Goal: Task Accomplishment & Management: Manage account settings

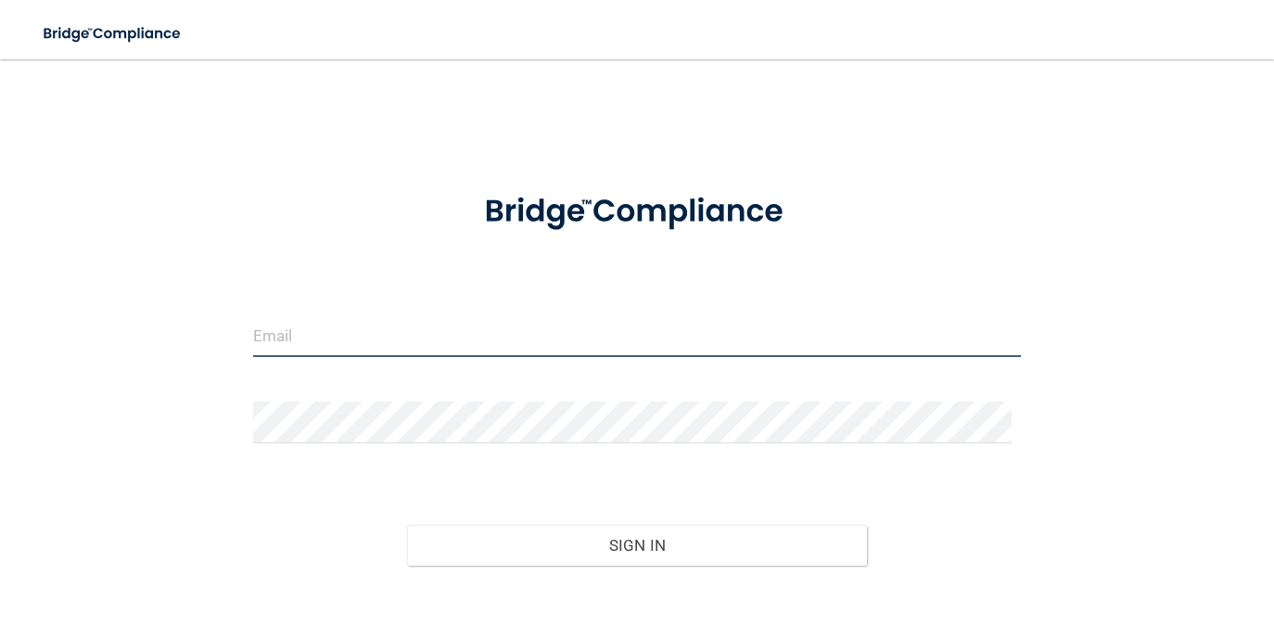
type input "[EMAIL_ADDRESS][DOMAIN_NAME]"
drag, startPoint x: 349, startPoint y: 332, endPoint x: 32, endPoint y: 320, distance: 318.2
click at [33, 322] on main "[EMAIL_ADDRESS][DOMAIN_NAME] Invalid email/password. You don't have permission …" at bounding box center [637, 342] width 1274 height 566
type input "[EMAIL_ADDRESS][DOMAIN_NAME]"
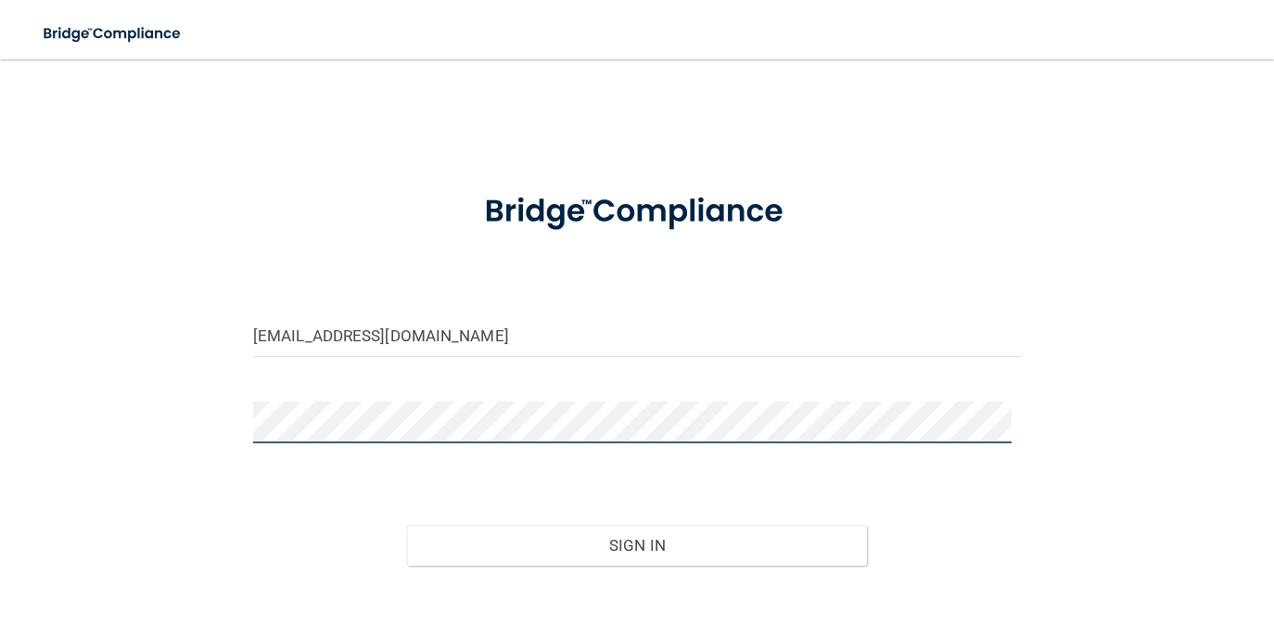
click at [407, 525] on button "Sign In" at bounding box center [637, 545] width 461 height 41
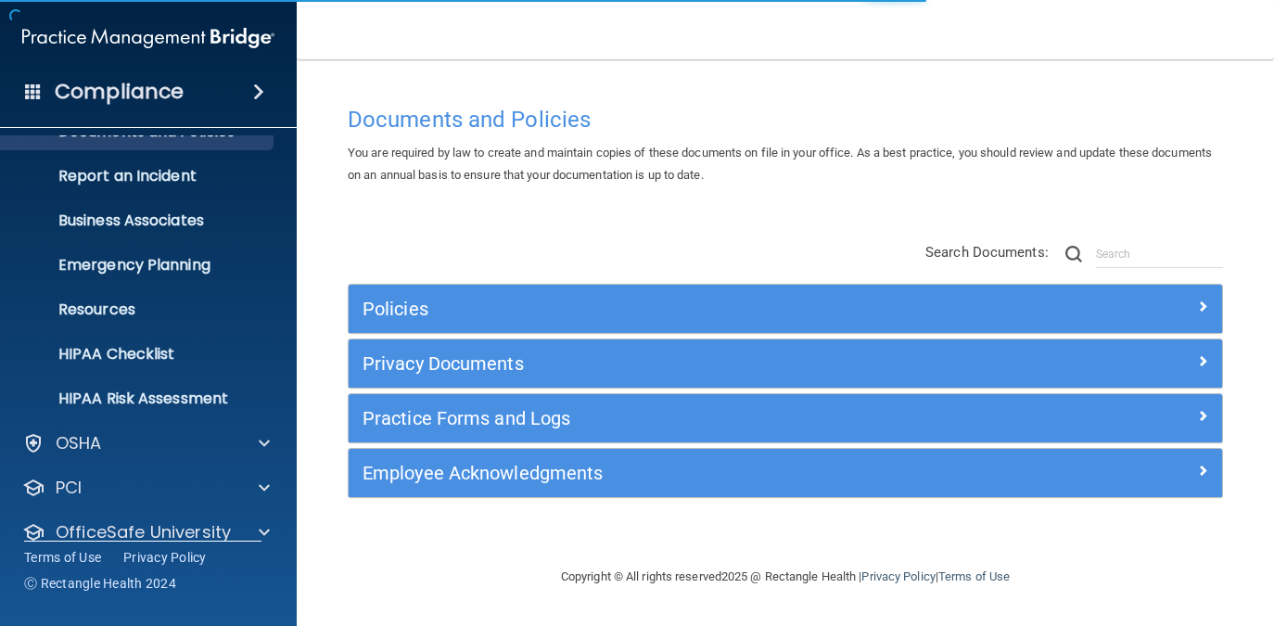
scroll to position [144, 0]
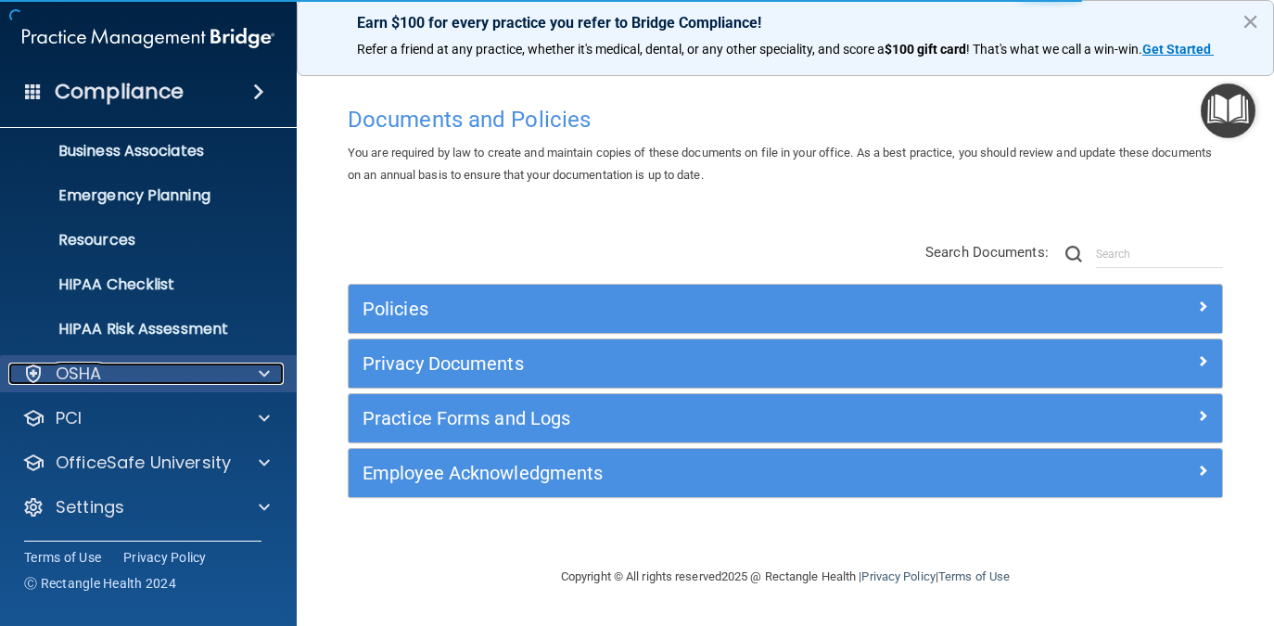
click at [246, 377] on div at bounding box center [261, 373] width 46 height 22
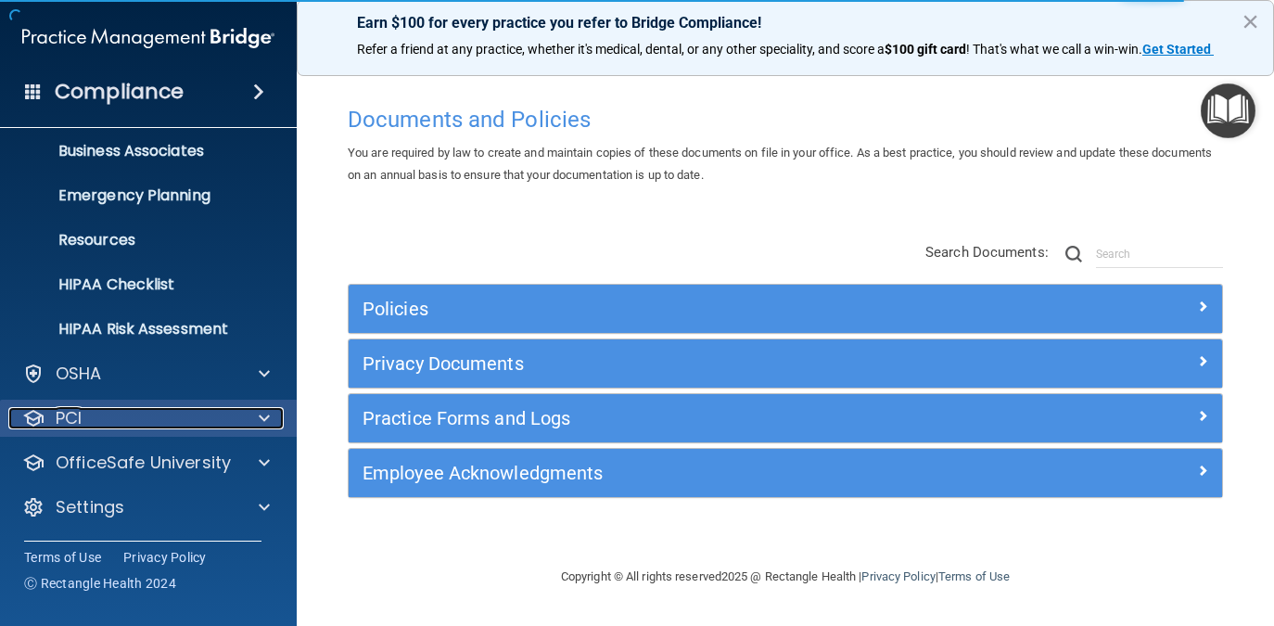
click at [250, 415] on div at bounding box center [261, 418] width 46 height 22
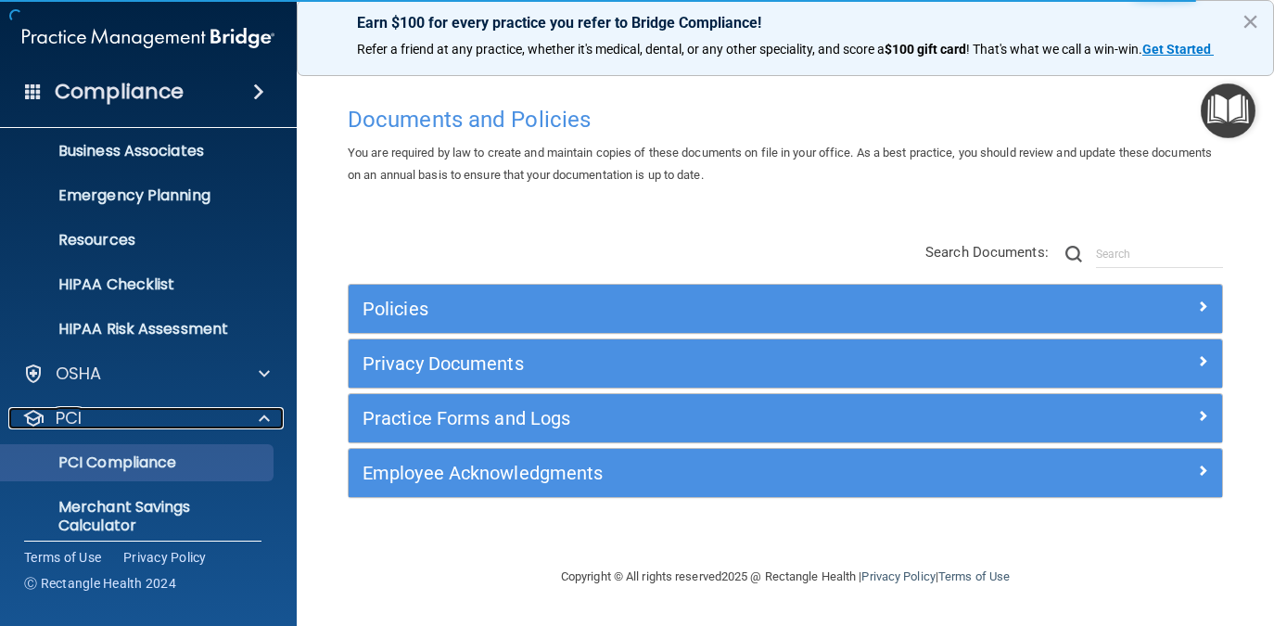
scroll to position [247, 0]
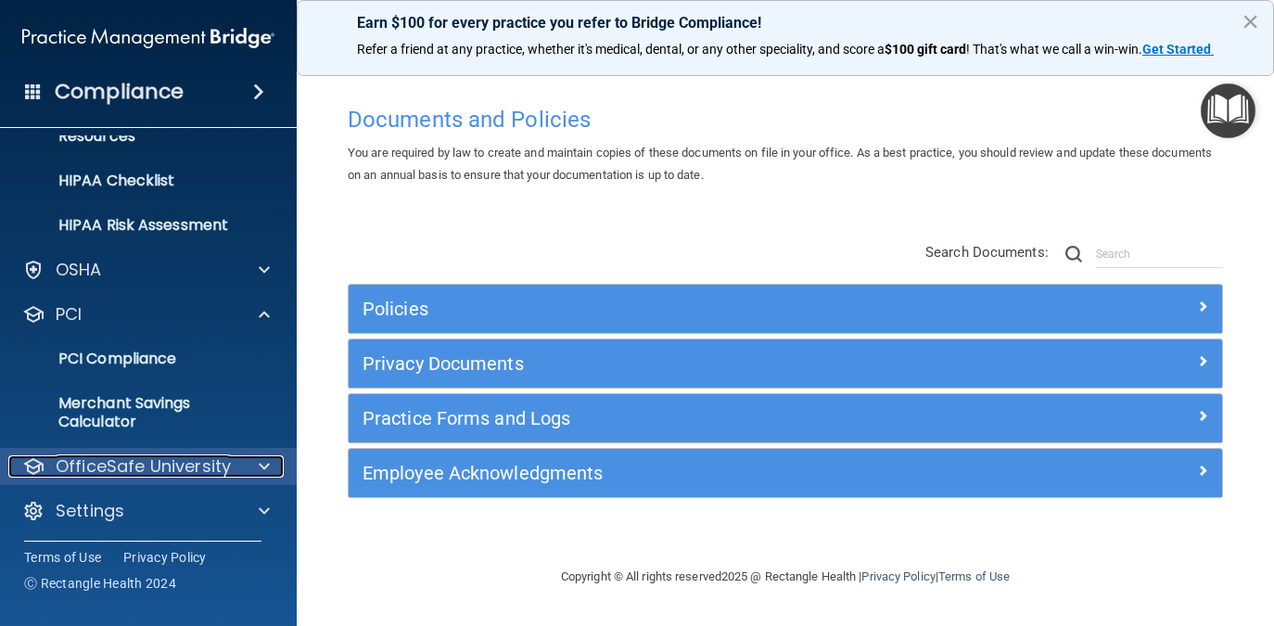
click at [265, 475] on span at bounding box center [264, 466] width 11 height 22
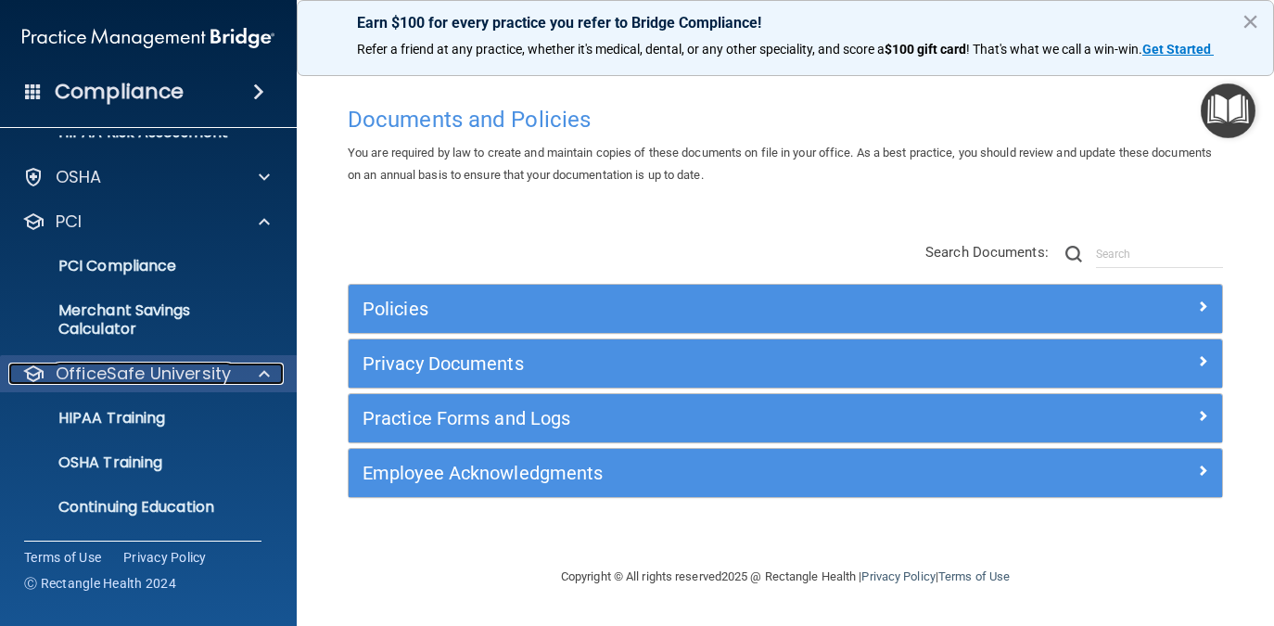
click at [265, 365] on span at bounding box center [264, 373] width 11 height 22
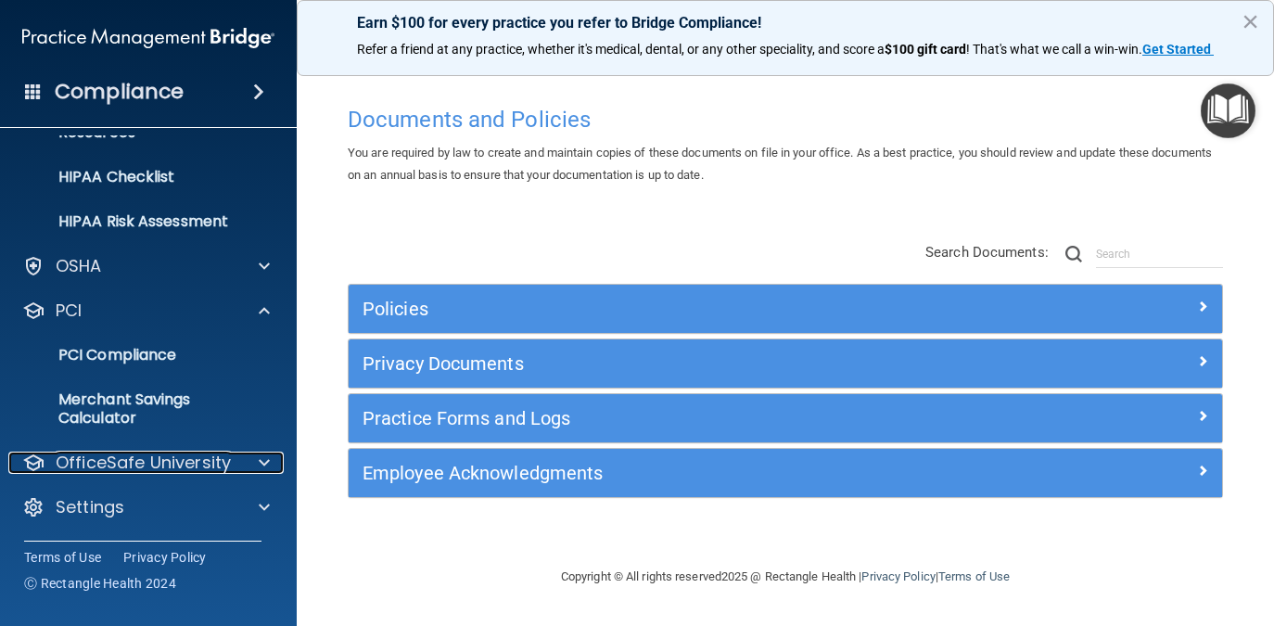
scroll to position [251, 0]
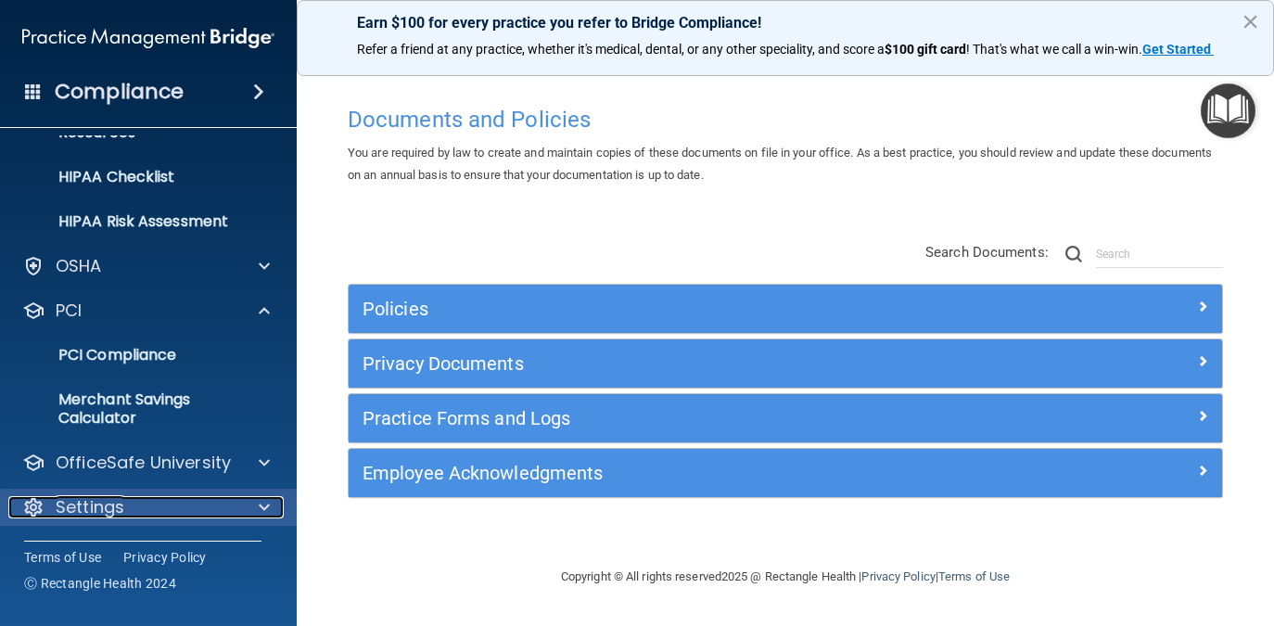
click at [247, 501] on div at bounding box center [261, 507] width 46 height 22
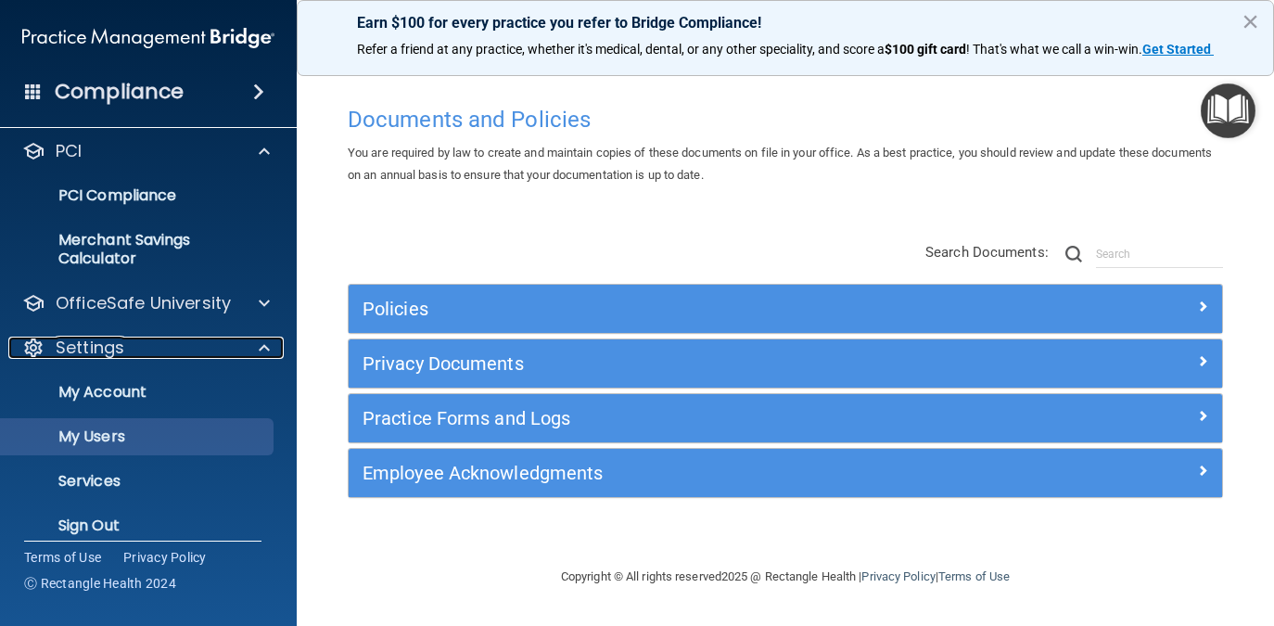
scroll to position [419, 0]
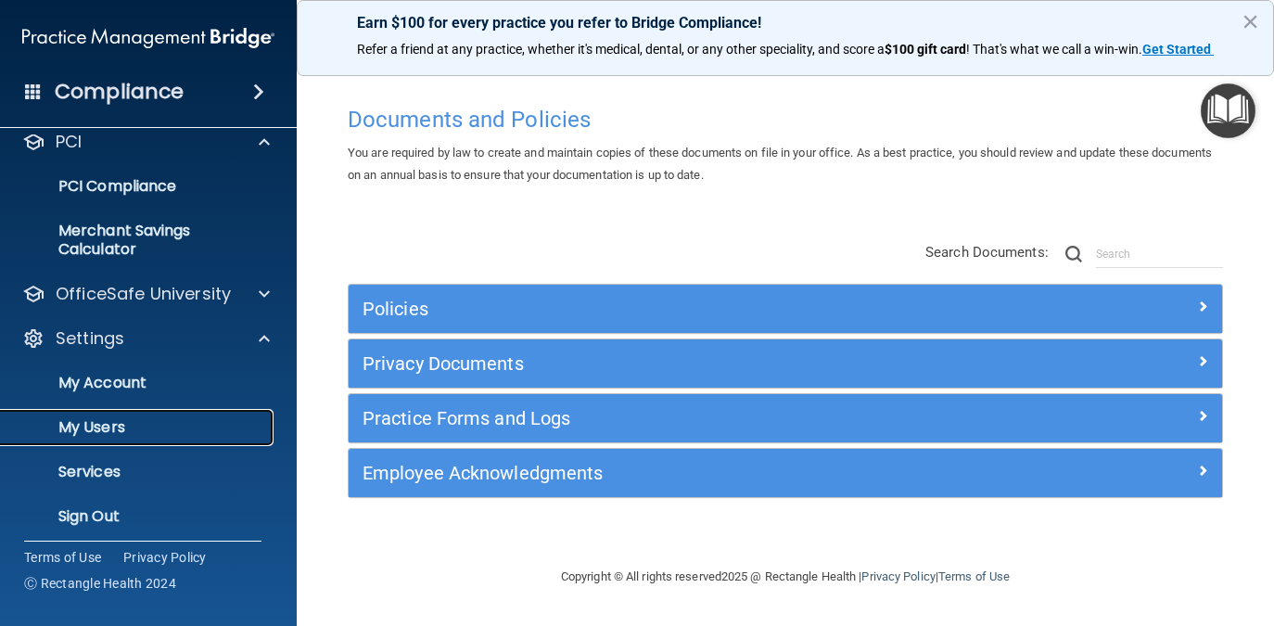
click at [132, 415] on link "My Users" at bounding box center [127, 427] width 292 height 37
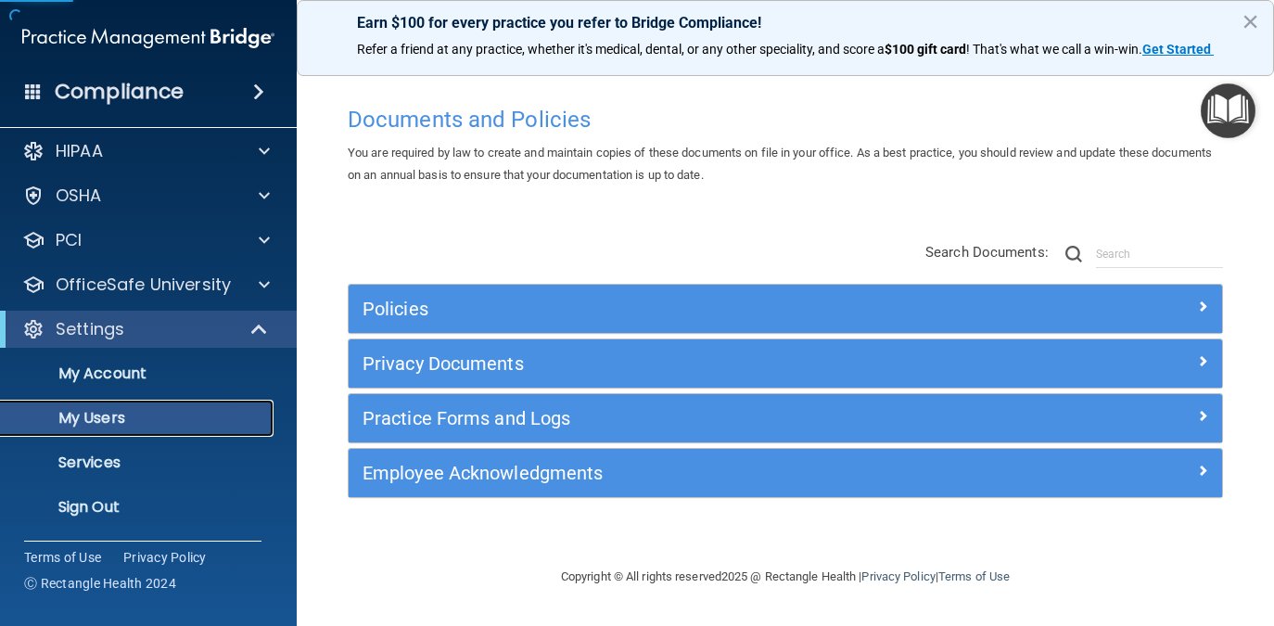
scroll to position [10, 0]
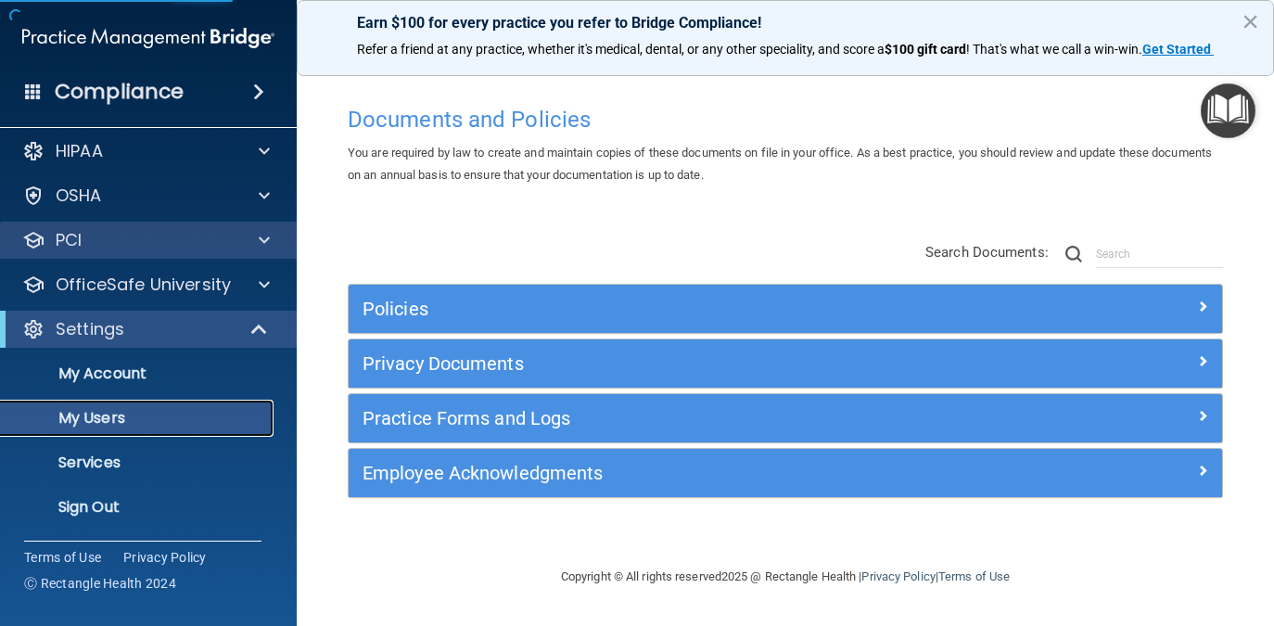
select select "20"
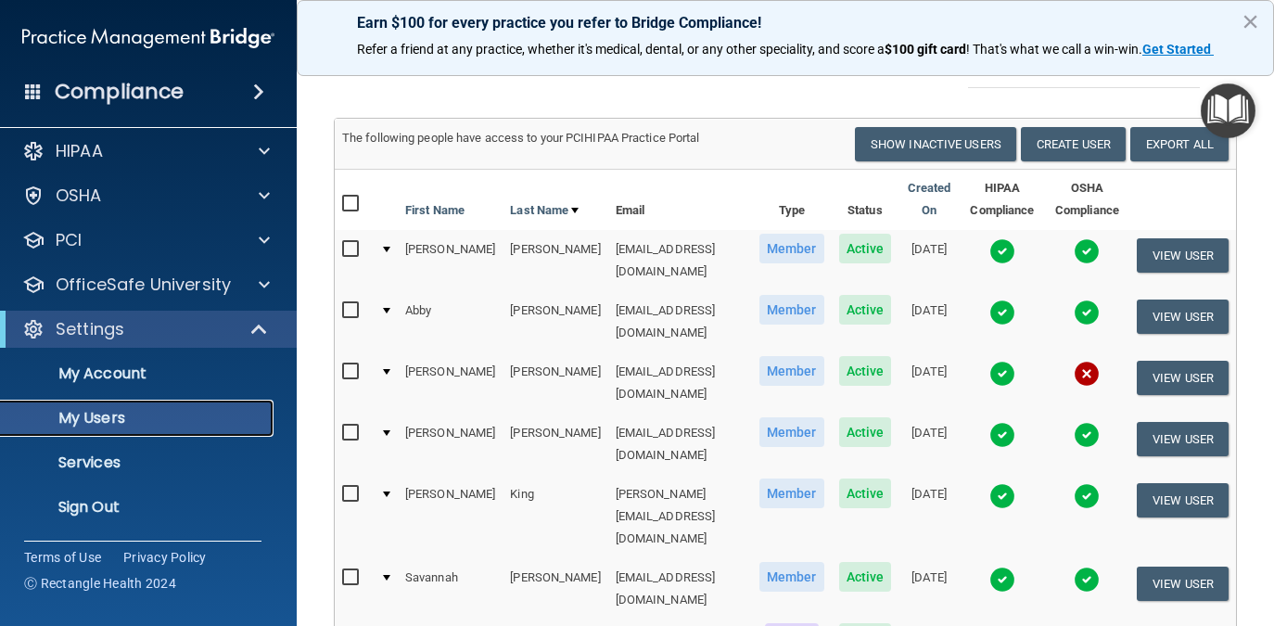
scroll to position [278, 0]
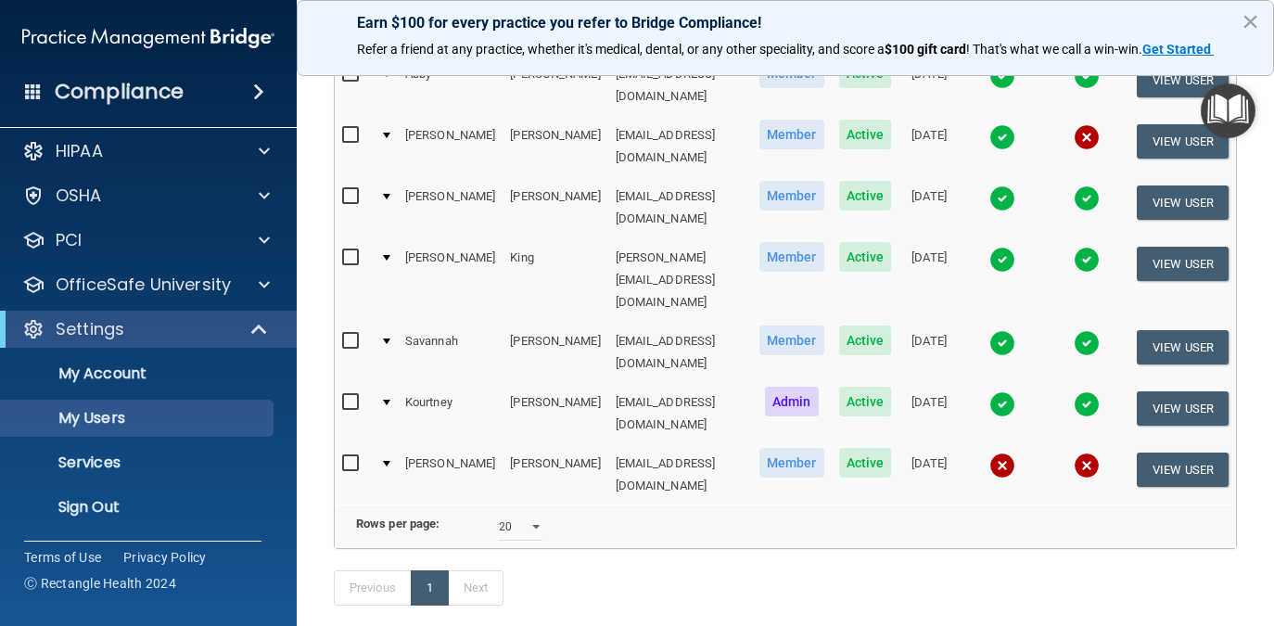
scroll to position [335, 0]
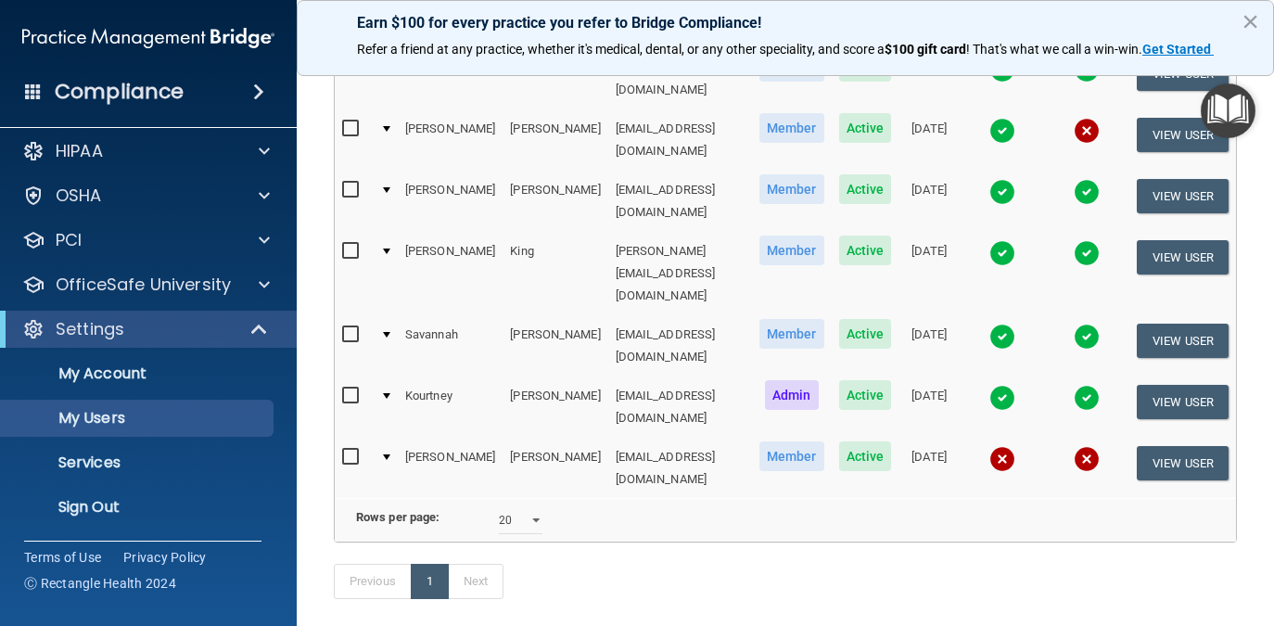
click at [1089, 543] on div "Previous 1 Next" at bounding box center [785, 584] width 931 height 85
